Goal: Navigation & Orientation: Find specific page/section

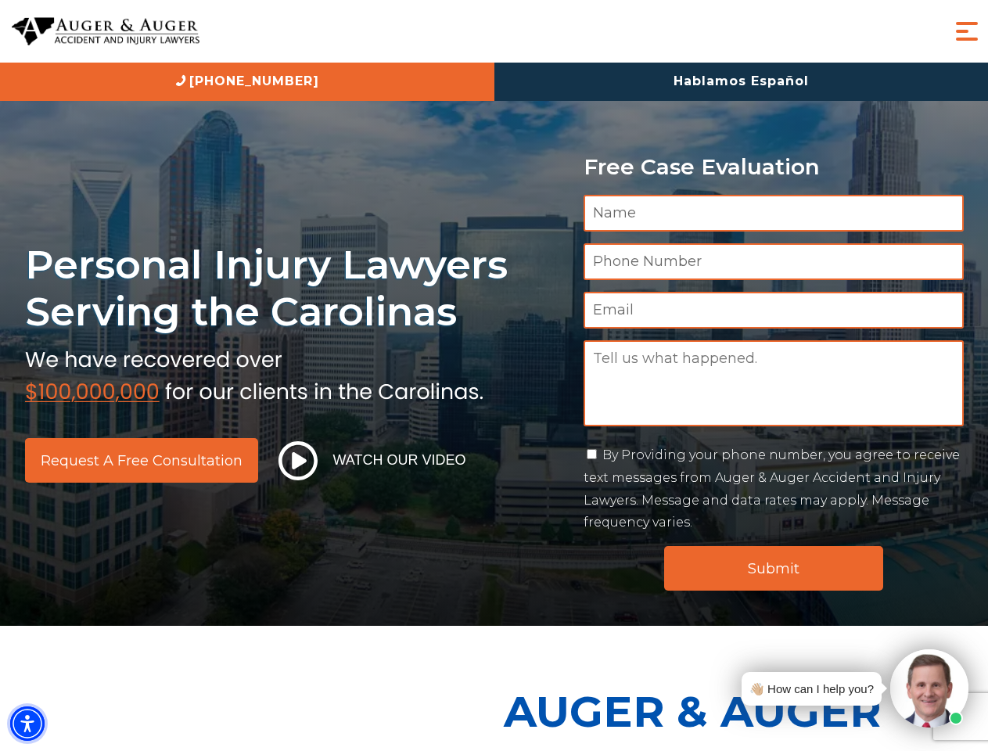
click at [27, 724] on img "Accessibility Menu" at bounding box center [27, 723] width 34 height 34
